Goal: Task Accomplishment & Management: Use online tool/utility

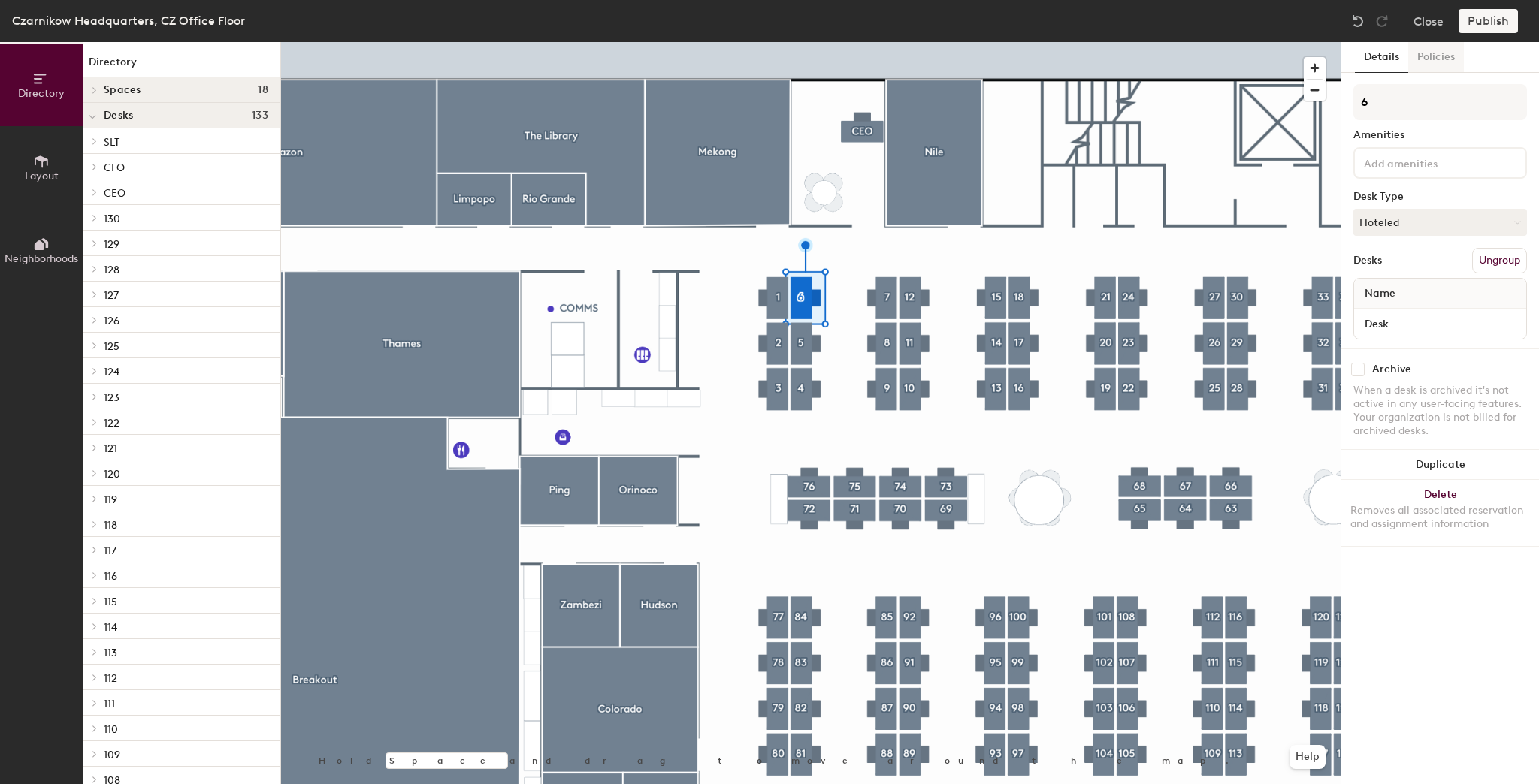
click at [1437, 67] on button "Policies" at bounding box center [1436, 57] width 55 height 31
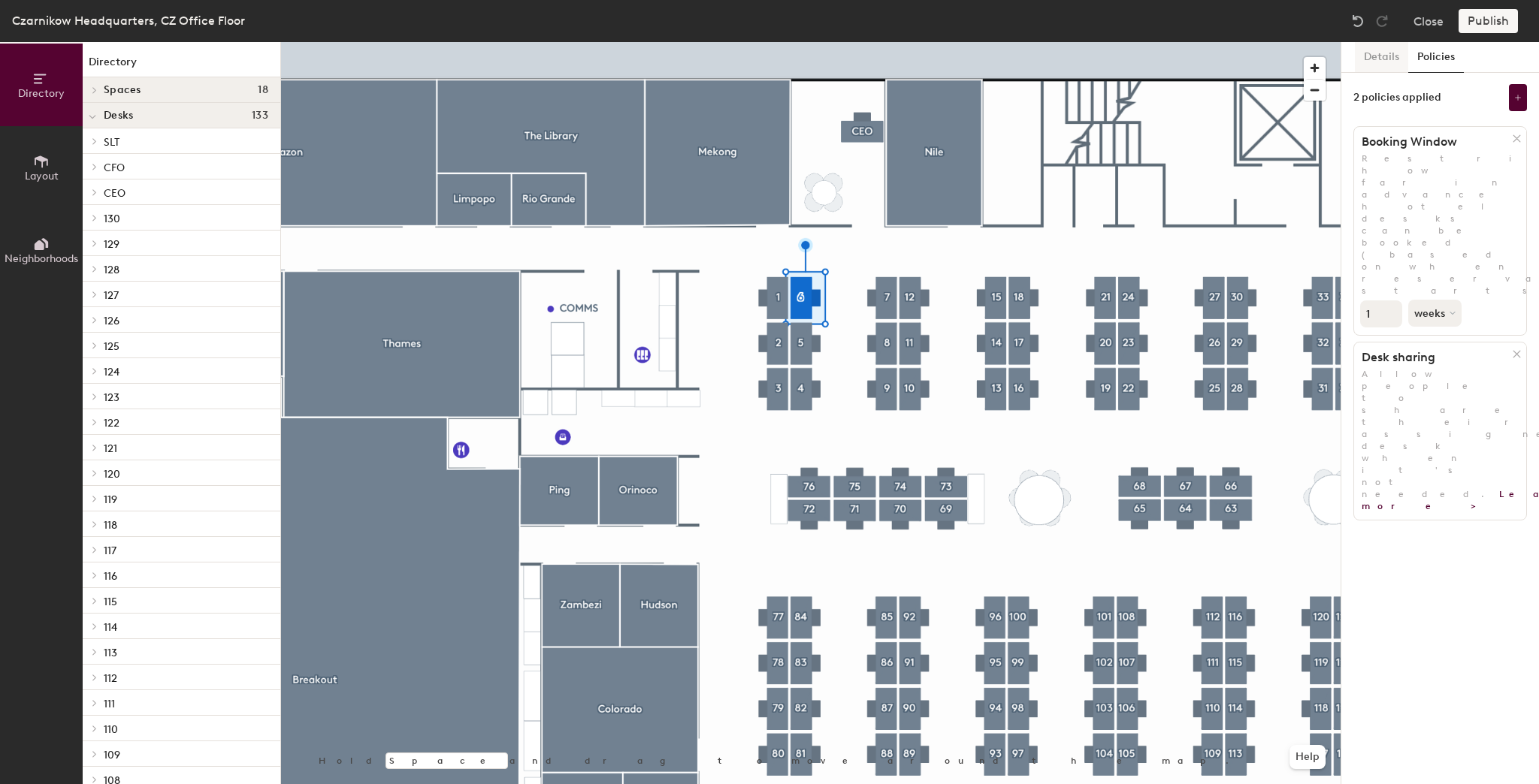
click at [1383, 57] on button "Details" at bounding box center [1381, 57] width 53 height 31
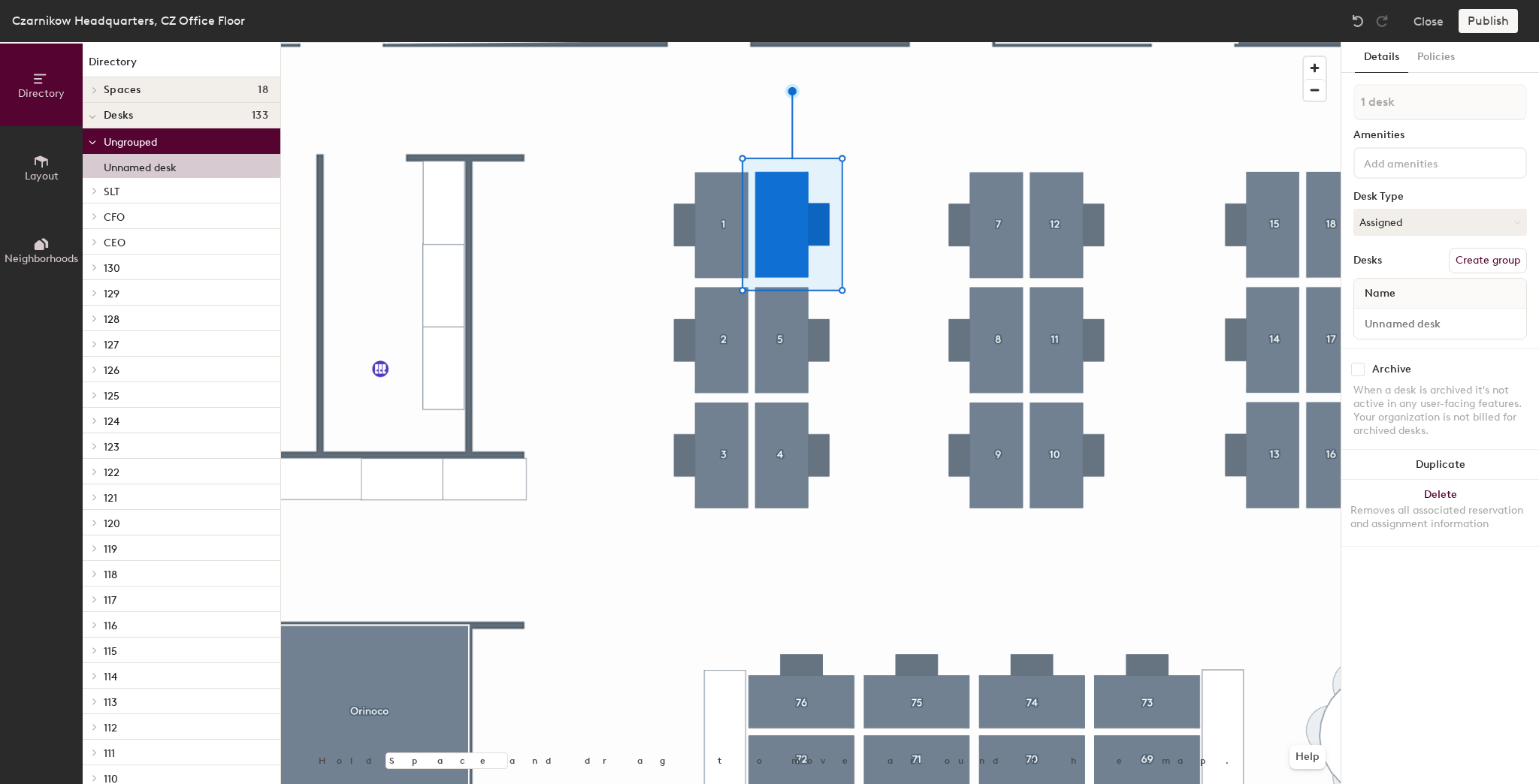
drag, startPoint x: 1486, startPoint y: 262, endPoint x: 1465, endPoint y: 246, distance: 26.4
click at [1486, 261] on button "Create group" at bounding box center [1488, 260] width 78 height 25
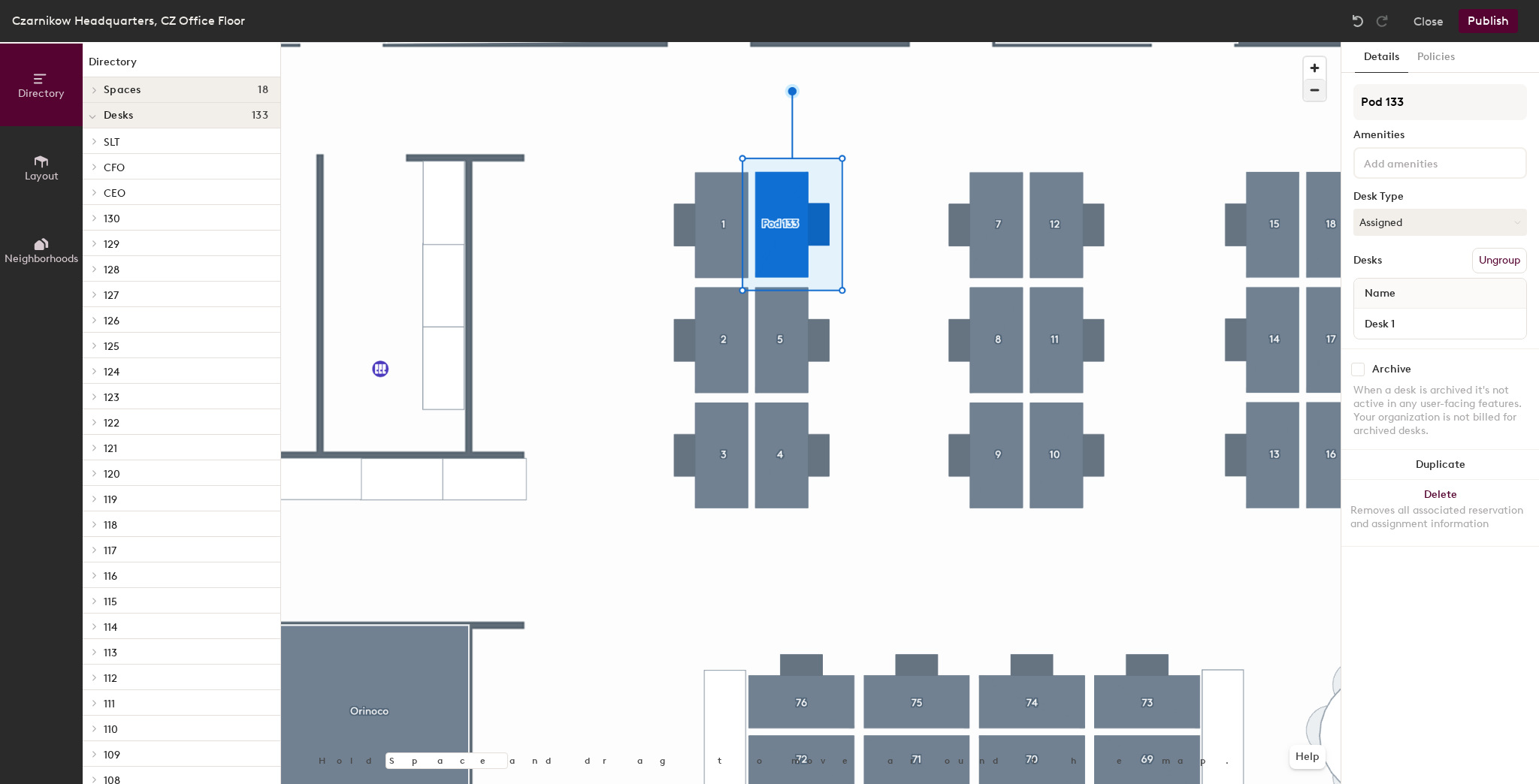
click at [1297, 97] on div "Directory Layout Neighborhoods Directory Spaces 18 Amazon Breakout Collaboratio…" at bounding box center [770, 413] width 1539 height 742
type input "6"
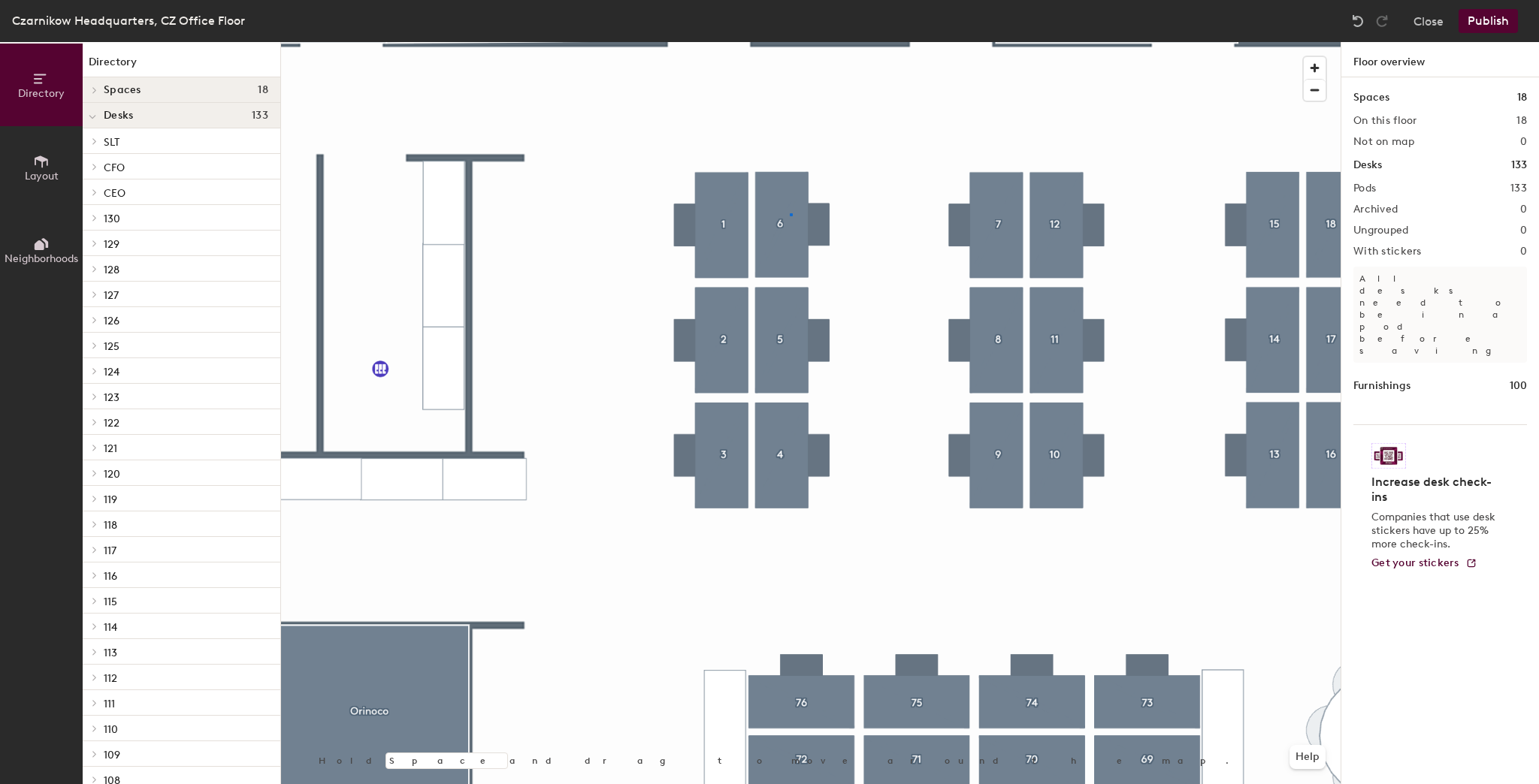
drag, startPoint x: 1423, startPoint y: 102, endPoint x: 791, endPoint y: 214, distance: 641.8
click at [791, 42] on div at bounding box center [811, 42] width 1060 height 0
click at [1494, 18] on button "Publish" at bounding box center [1489, 20] width 60 height 24
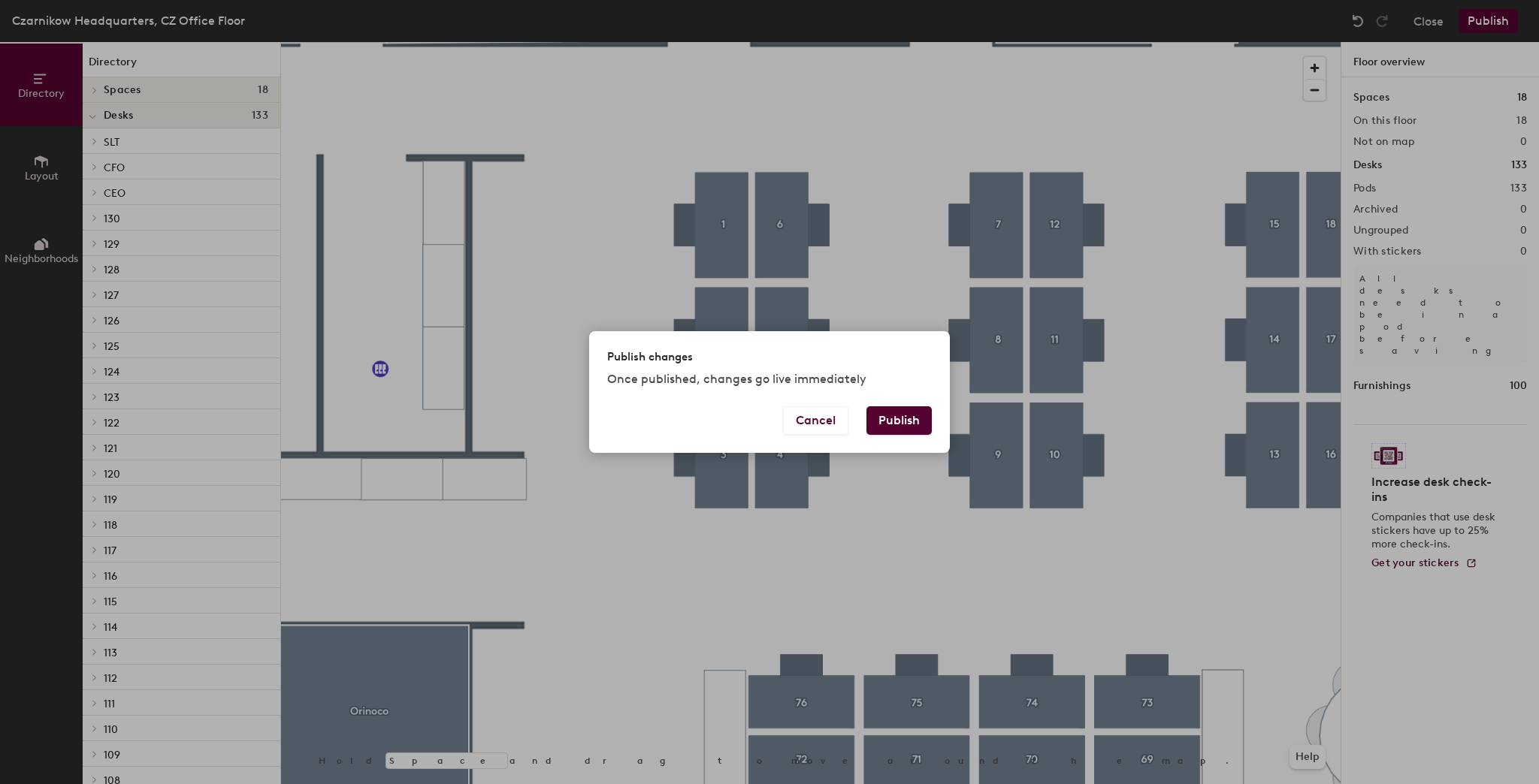
click at [880, 409] on button "Publish" at bounding box center [899, 420] width 66 height 29
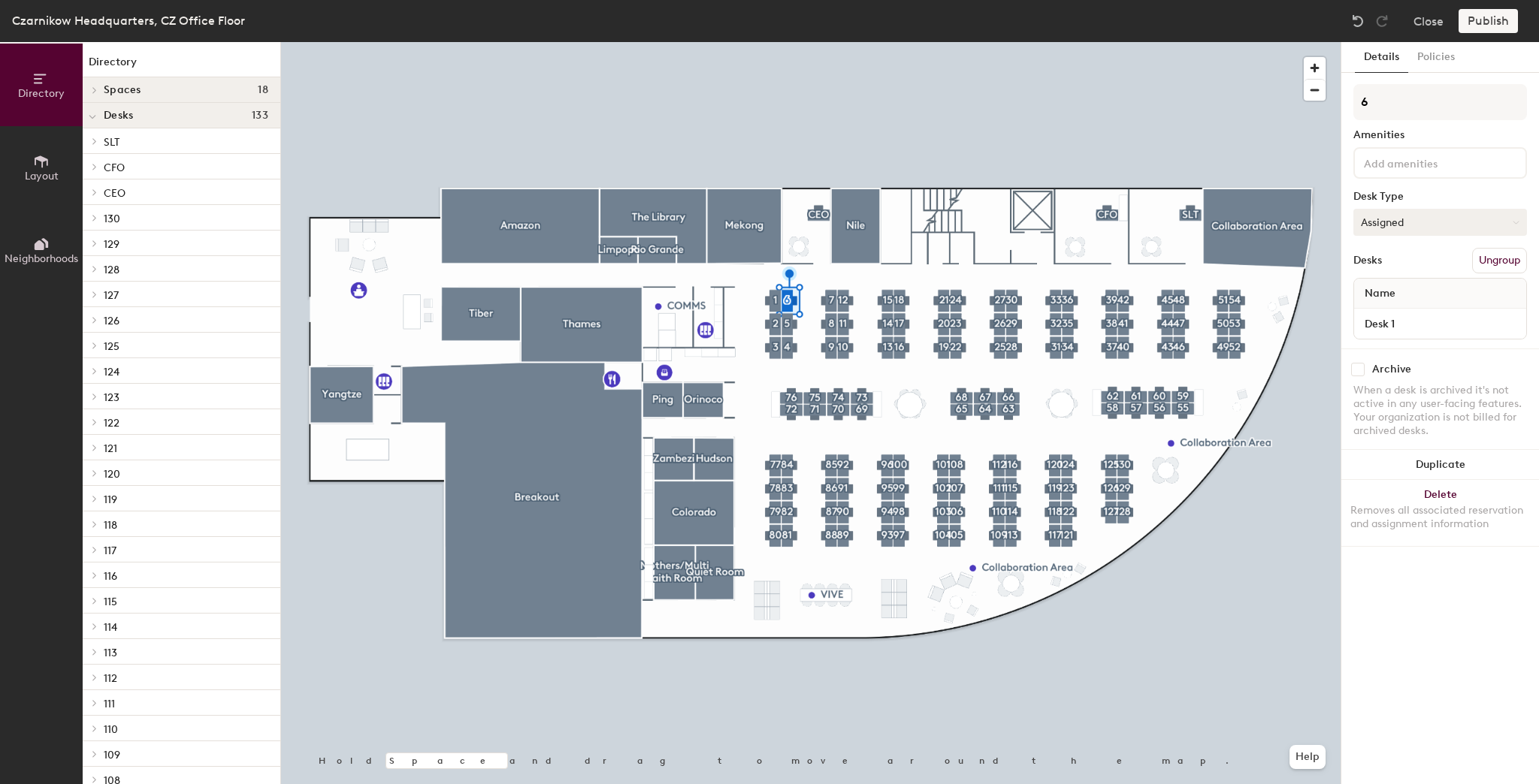
click at [1424, 220] on button "Assigned" at bounding box center [1441, 222] width 174 height 27
click at [1384, 314] on div "Hoteled" at bounding box center [1429, 314] width 151 height 23
click at [1491, 25] on button "Publish" at bounding box center [1489, 20] width 60 height 24
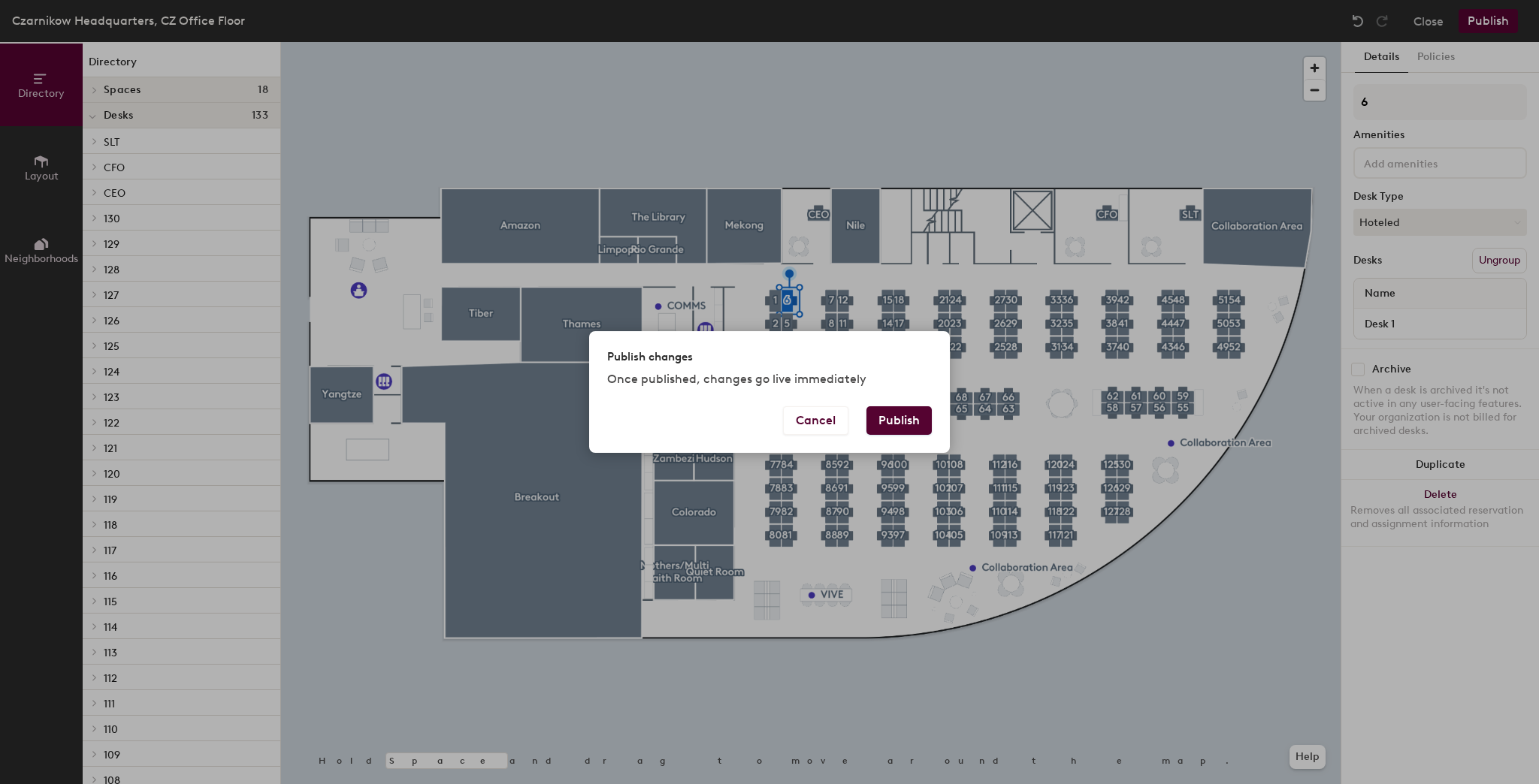
click at [881, 414] on button "Publish" at bounding box center [899, 420] width 66 height 29
